Goal: Navigation & Orientation: Find specific page/section

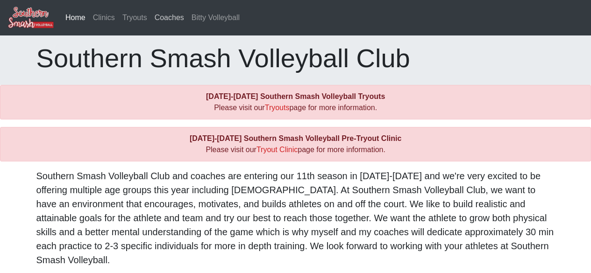
click at [164, 22] on link "Coaches" at bounding box center [169, 17] width 37 height 19
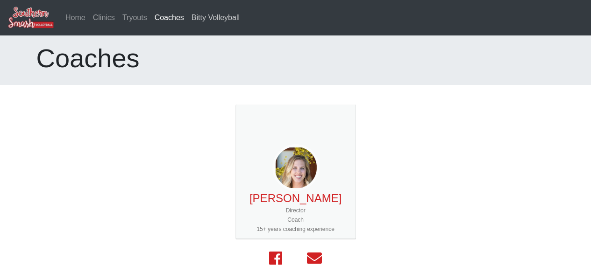
click at [210, 17] on link "Bitty Volleyball" at bounding box center [216, 17] width 56 height 19
